Goal: Obtain resource: Obtain resource

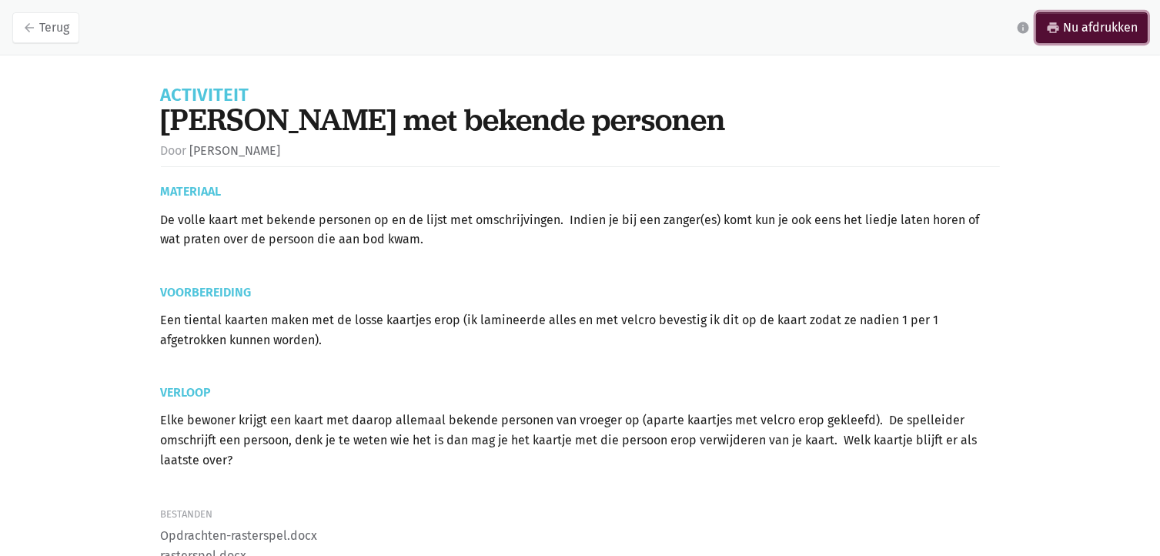
click at [1074, 28] on link "print Nu afdrukken" at bounding box center [1092, 27] width 112 height 31
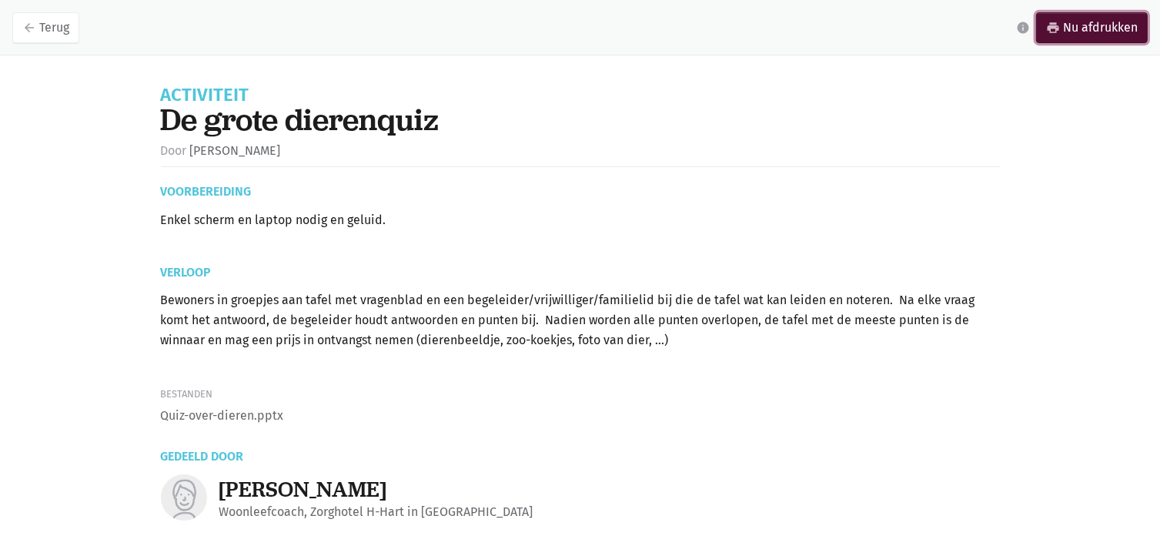
click at [1090, 25] on link "print Nu afdrukken" at bounding box center [1092, 27] width 112 height 31
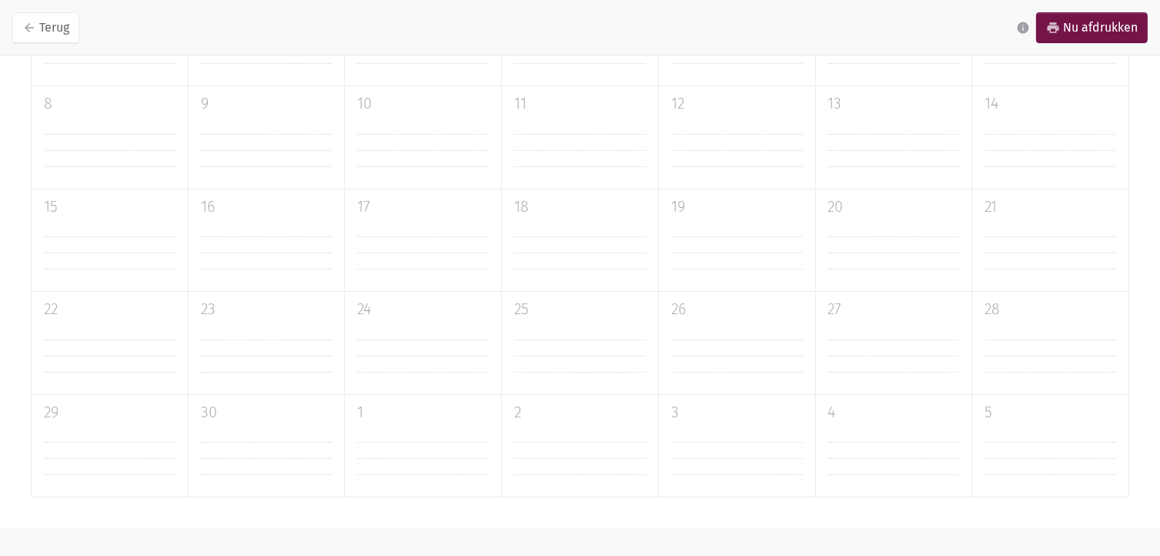
scroll to position [385, 0]
drag, startPoint x: 1105, startPoint y: 32, endPoint x: 855, endPoint y: 492, distance: 524.4
click at [1105, 32] on link "print Nu afdrukken" at bounding box center [1092, 27] width 112 height 31
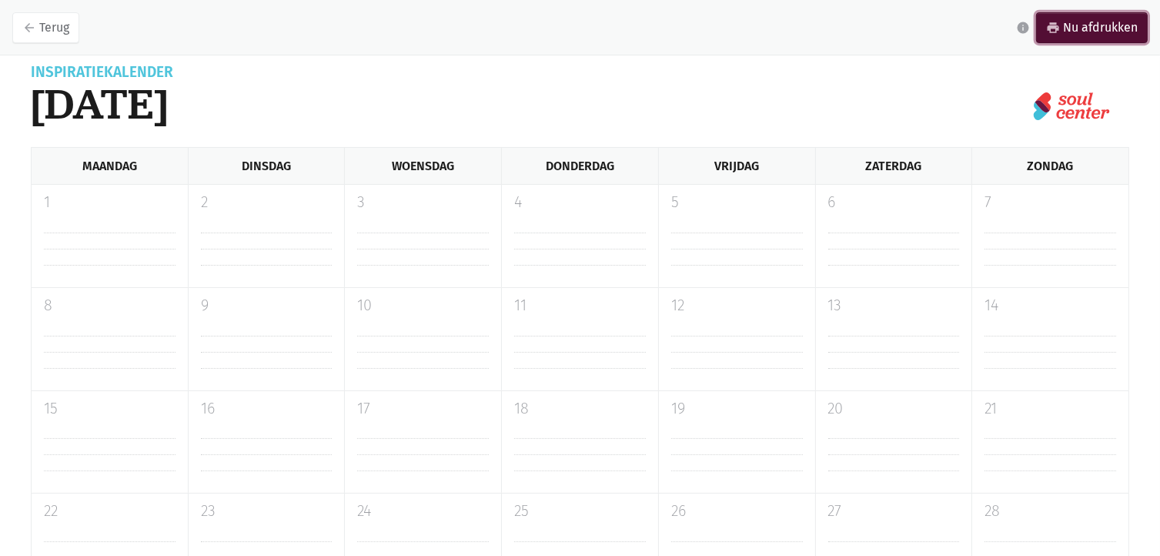
scroll to position [0, 0]
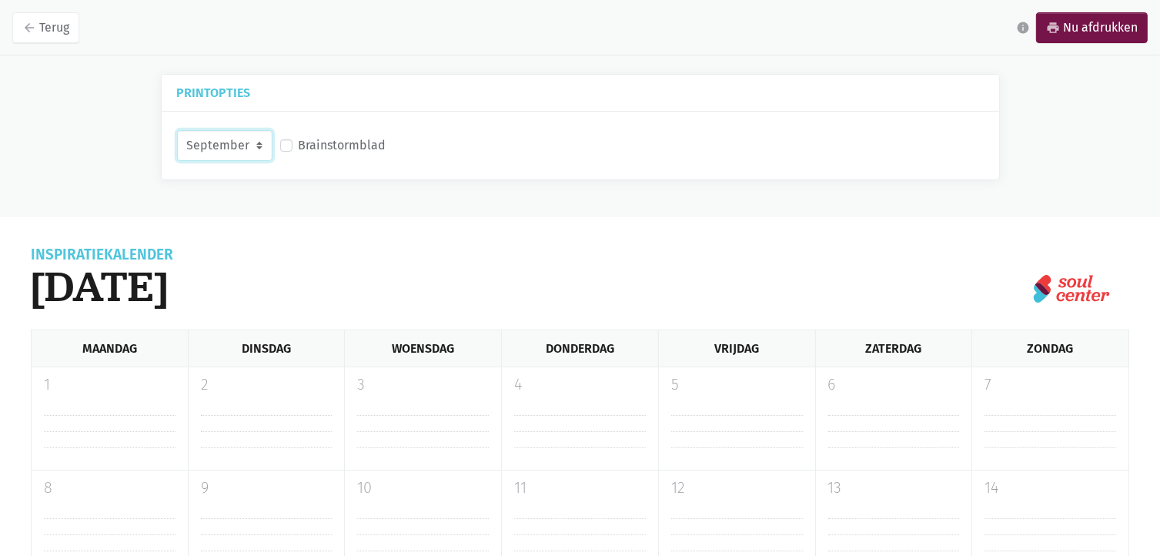
click at [257, 147] on select "September Oktober November December" at bounding box center [224, 145] width 95 height 31
click at [177, 130] on select "September Oktober November December" at bounding box center [224, 145] width 95 height 31
click at [1093, 32] on link "print Nu afdrukken" at bounding box center [1092, 27] width 112 height 31
click at [259, 149] on select "September Oktober November December" at bounding box center [224, 145] width 95 height 31
select select "11-2025"
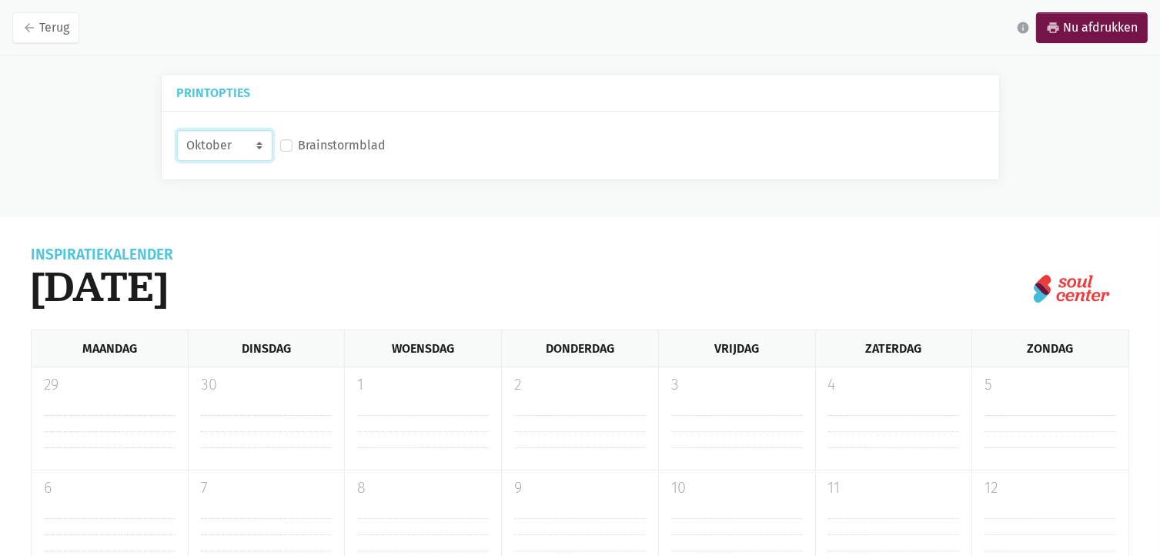
click at [177, 130] on select "September Oktober November December" at bounding box center [224, 145] width 95 height 31
click at [299, 147] on label "Brainstormblad" at bounding box center [343, 145] width 88 height 20
click at [286, 147] on input "Brainstormblad" at bounding box center [286, 143] width 12 height 16
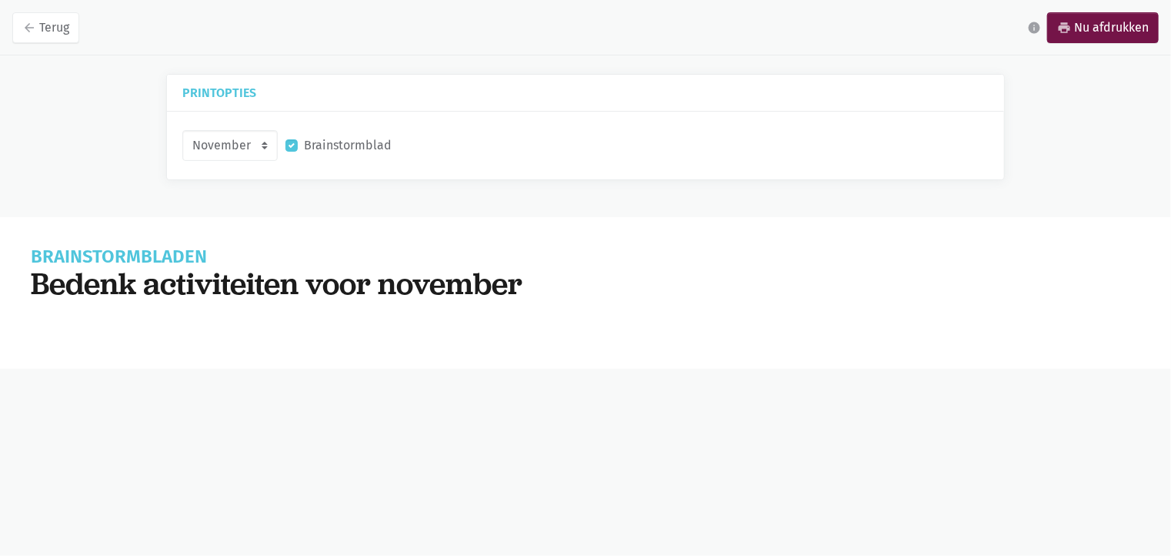
click at [304, 148] on label "Brainstormblad" at bounding box center [348, 145] width 88 height 20
click at [285, 148] on input "Brainstormblad" at bounding box center [291, 143] width 12 height 16
checkbox input "false"
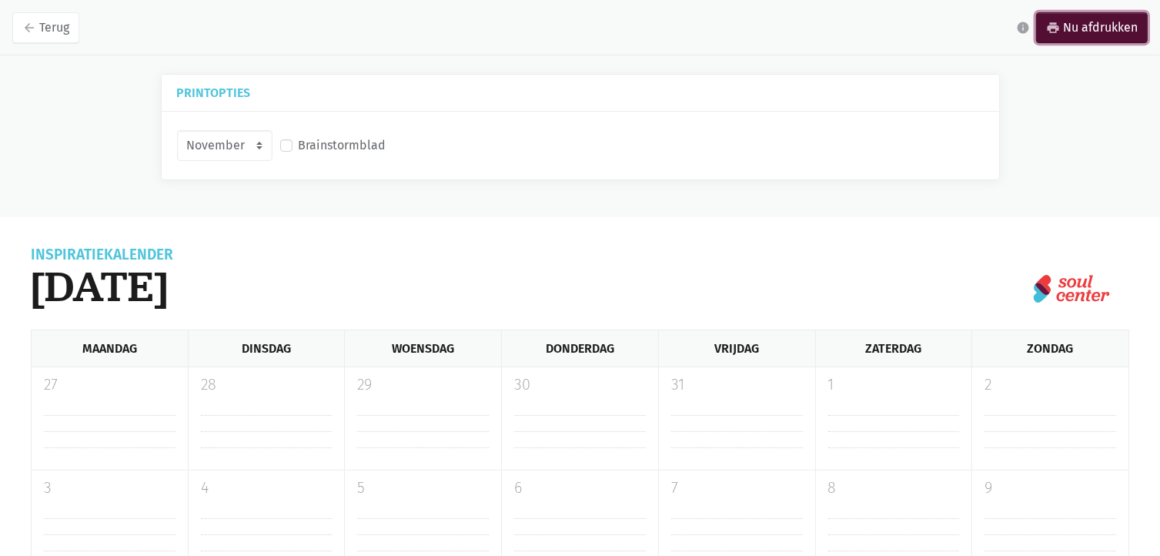
click at [1111, 31] on link "print Nu afdrukken" at bounding box center [1092, 27] width 112 height 31
click at [259, 149] on select "September Oktober November December" at bounding box center [224, 145] width 95 height 31
select select "12-2025"
click at [177, 130] on select "September Oktober November December" at bounding box center [224, 145] width 95 height 31
click at [1093, 34] on link "print Nu afdrukken" at bounding box center [1092, 27] width 112 height 31
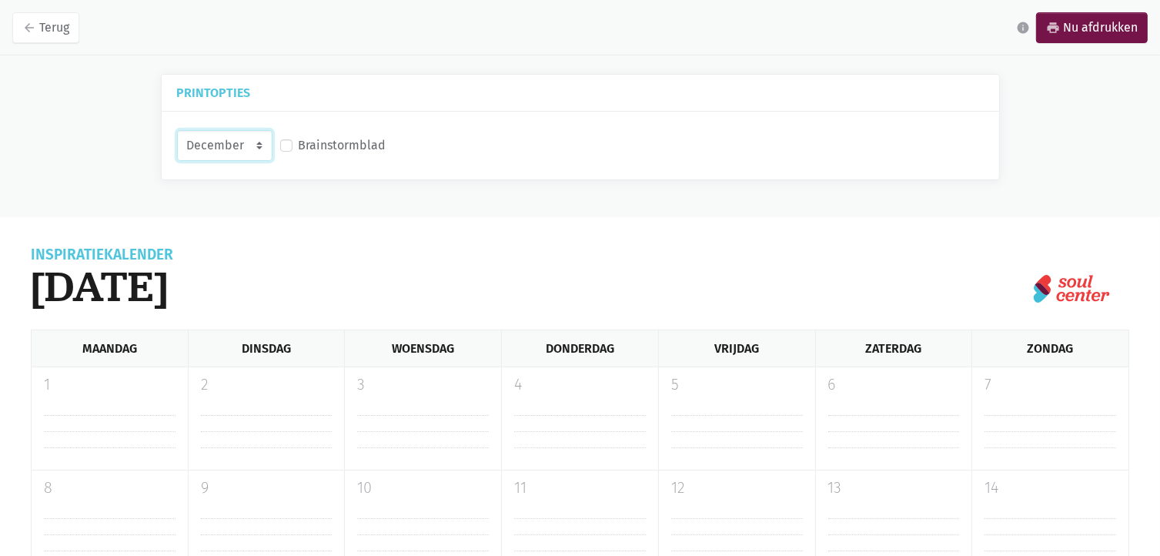
click at [257, 143] on select "September Oktober November December" at bounding box center [224, 145] width 95 height 31
click at [259, 149] on select "September Oktober November December" at bounding box center [224, 145] width 95 height 31
click at [259, 148] on select "September Oktober November December" at bounding box center [224, 145] width 95 height 31
